Goal: Information Seeking & Learning: Compare options

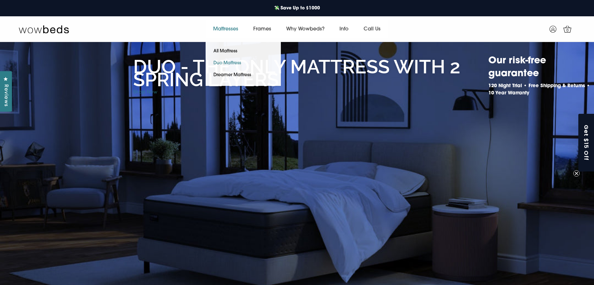
click at [227, 64] on link "Duo Mattress" at bounding box center [227, 63] width 43 height 12
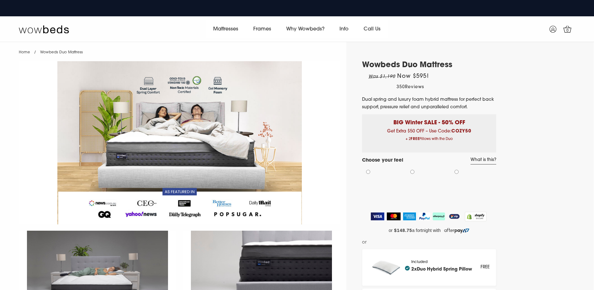
select select "Medium-Firm"
select select "Queen"
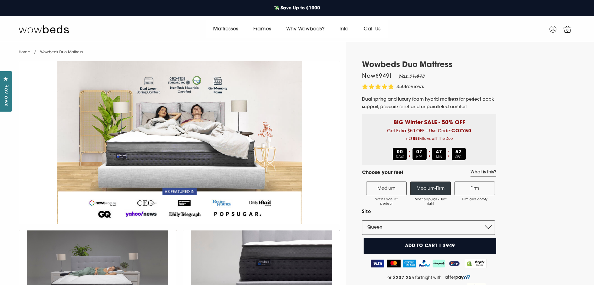
scroll to position [41, 0]
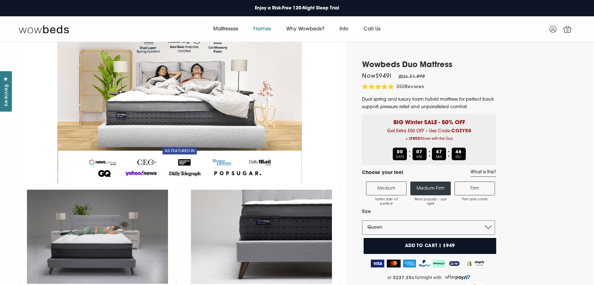
click at [265, 32] on link "Frames" at bounding box center [262, 29] width 33 height 18
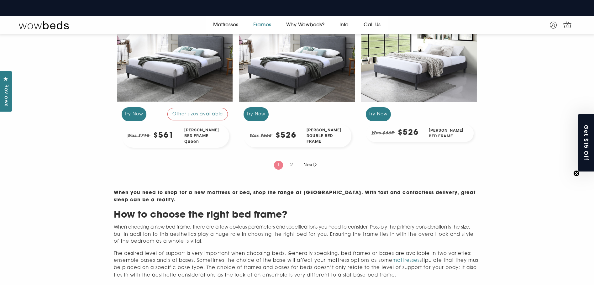
scroll to position [645, 0]
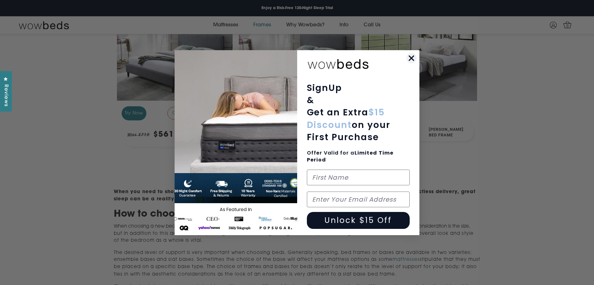
click at [410, 57] on icon "Close dialog" at bounding box center [411, 58] width 4 height 4
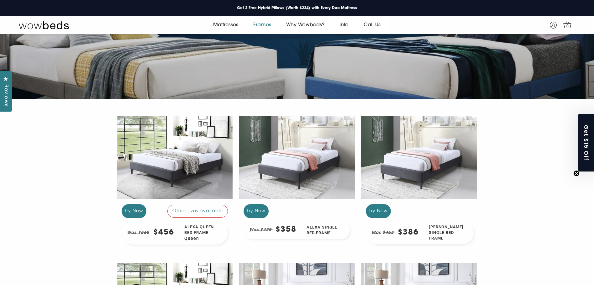
scroll to position [82, 0]
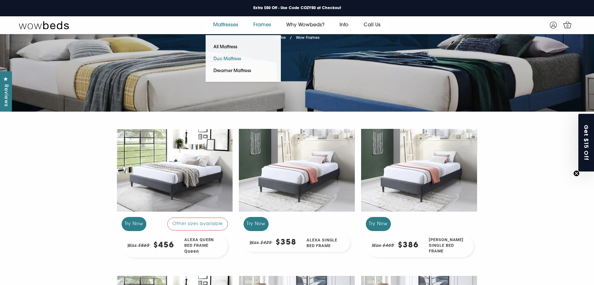
click at [227, 58] on link "Duo Mattress" at bounding box center [227, 59] width 43 height 12
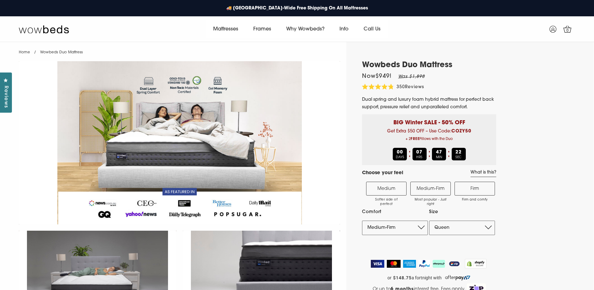
select select "Medium-Firm"
select select "Queen"
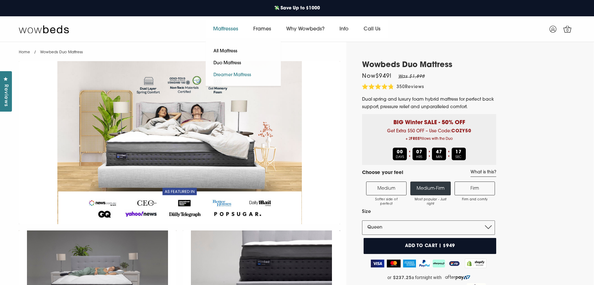
click at [227, 79] on link "Dreamer Mattress" at bounding box center [232, 75] width 53 height 12
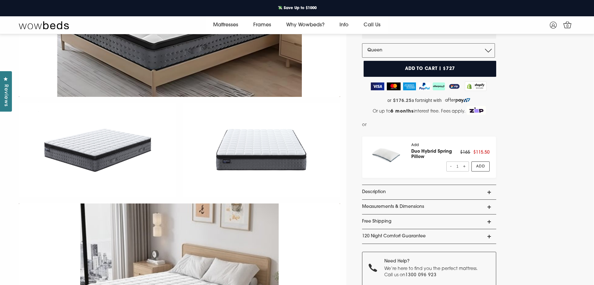
scroll to position [3, 0]
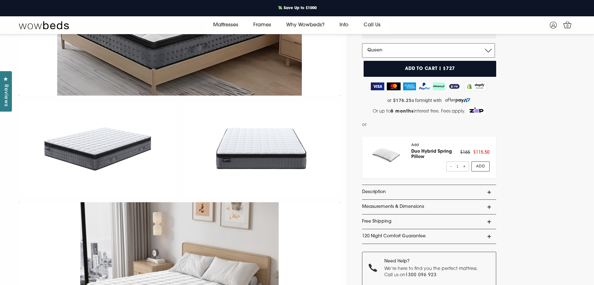
click at [480, 49] on select "Double Queen King" at bounding box center [428, 50] width 133 height 14
select select "Double"
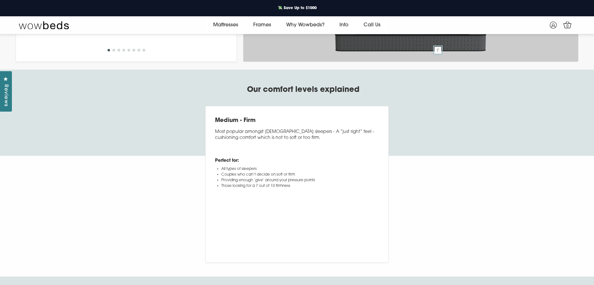
scroll to position [2254, 0]
